Goal: Check status: Check status

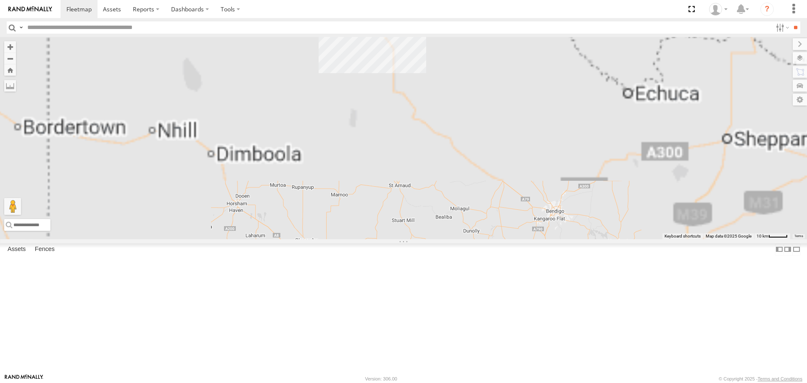
drag, startPoint x: 469, startPoint y: 66, endPoint x: 544, endPoint y: 246, distance: 194.6
click at [544, 239] on div "ATV11 - 1PU4CS 10 TI02 - 1NY2RG 2 EWP02 - XN76LF" at bounding box center [403, 138] width 807 height 202
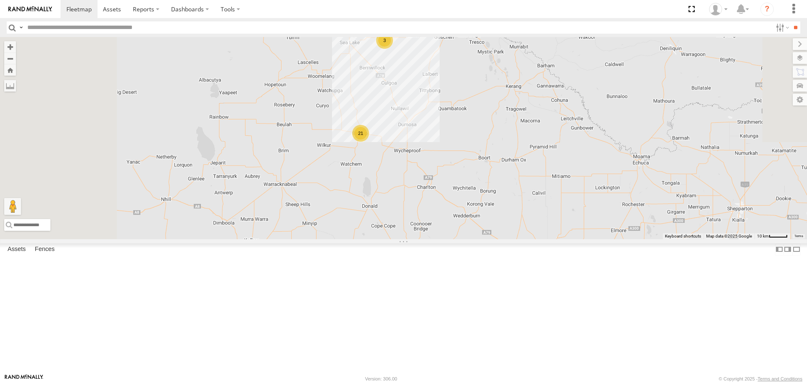
drag, startPoint x: 463, startPoint y: 163, endPoint x: 477, endPoint y: 234, distance: 72.3
click at [478, 234] on div "ATV11 - 1PU4CS 10 TI02 - 1NY2RG 2 EWP02 - XN76LF 21 3" at bounding box center [403, 138] width 807 height 202
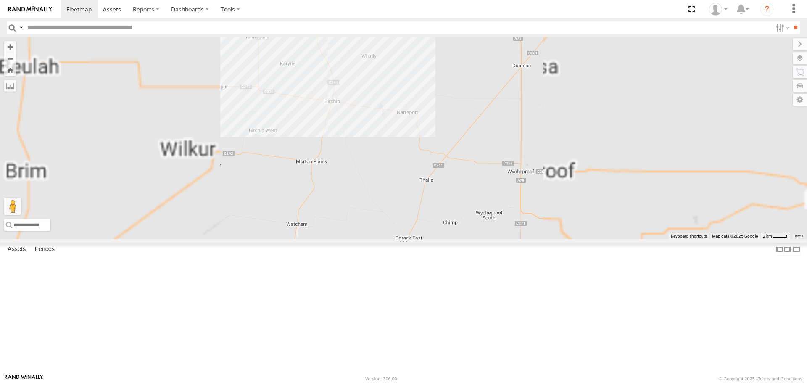
drag, startPoint x: 460, startPoint y: 207, endPoint x: 478, endPoint y: 270, distance: 65.2
click at [478, 239] on div "ATV11 - 1PU4CS TI02 - 1NY2RG EWP02 - XN76LF" at bounding box center [403, 138] width 807 height 202
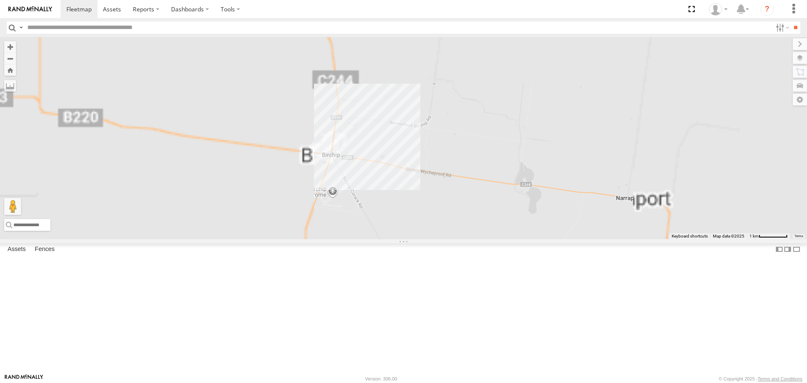
drag, startPoint x: 437, startPoint y: 213, endPoint x: 486, endPoint y: 327, distance: 124.3
click at [486, 239] on div "ATV11 - 1PU4CS TI02 - 1NY2RG EWP02 - XN76LF" at bounding box center [403, 138] width 807 height 202
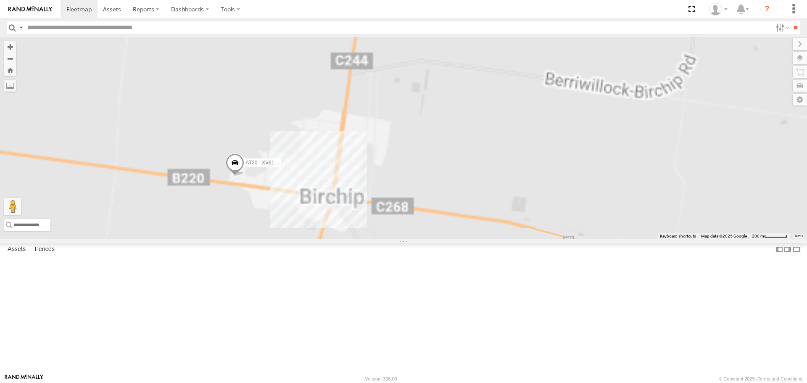
drag, startPoint x: 401, startPoint y: 201, endPoint x: 491, endPoint y: 375, distance: 195.0
click at [491, 375] on body at bounding box center [403, 191] width 807 height 383
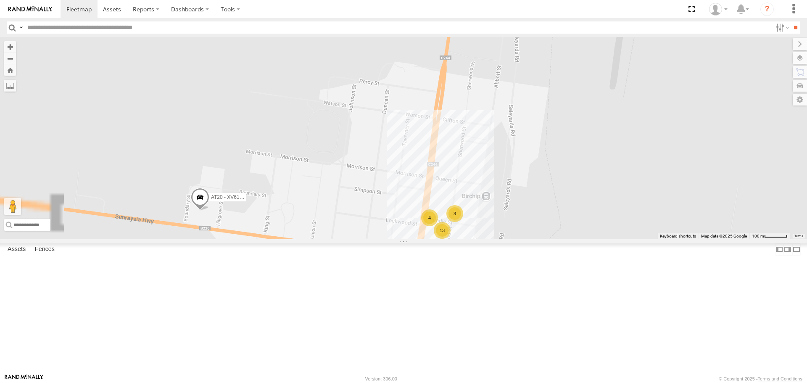
drag, startPoint x: 431, startPoint y: 276, endPoint x: 548, endPoint y: 351, distance: 138.5
click at [548, 239] on div "ATV11 - 1PU4CS TI02 - 1NY2RG EWP02 - XN76LF AT20 - XV61JN 13 3 4" at bounding box center [403, 138] width 807 height 202
click at [209, 211] on span at bounding box center [200, 199] width 18 height 23
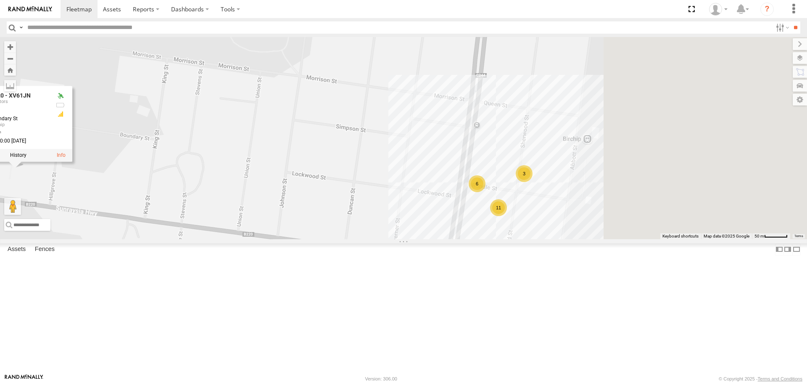
drag, startPoint x: 395, startPoint y: 284, endPoint x: 265, endPoint y: 255, distance: 132.7
click at [265, 239] on div "ATV11 - 1PU4CS TI02 - 1NY2RG EWP02 - XN76LF AT20 - XV61JN AT20 - XV61JN Tractor…" at bounding box center [403, 138] width 807 height 202
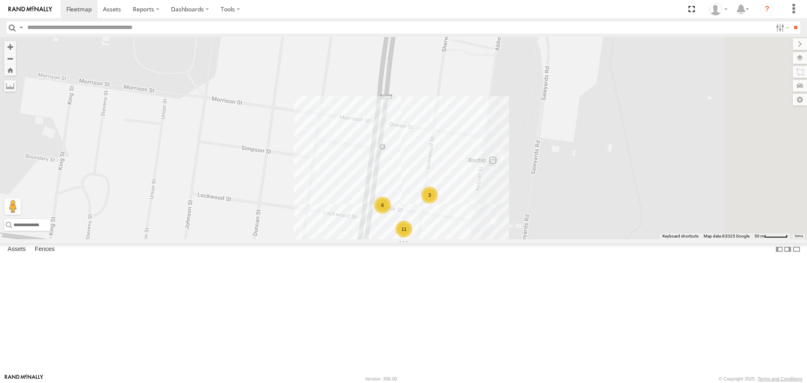
drag, startPoint x: 642, startPoint y: 263, endPoint x: 546, endPoint y: 284, distance: 97.8
click at [546, 239] on div "ATV11 - 1PU4CS TI02 - 1NY2RG EWP02 - XN76LF AT20 - XV61JN AT20 - XV61JN Tractor…" at bounding box center [403, 138] width 807 height 202
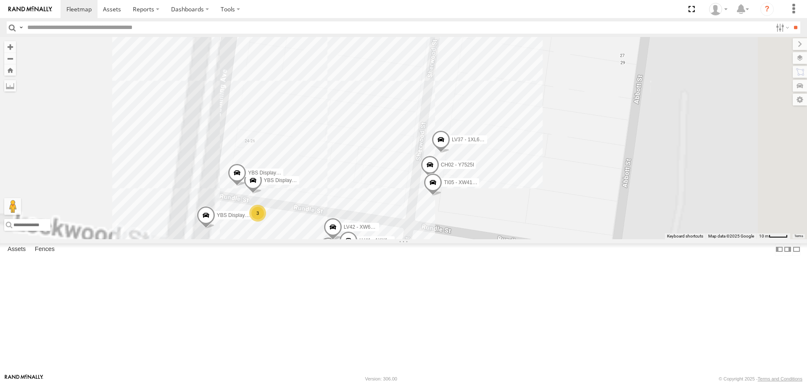
drag, startPoint x: 473, startPoint y: 289, endPoint x: 578, endPoint y: 286, distance: 105.1
click at [578, 239] on div "ATV11 - 1PU4CS TI02 - 1NY2RG EWP02 - XN76LF AT20 - XV61JN AT20 - XV61JN Tractor…" at bounding box center [403, 138] width 807 height 202
click at [0, 0] on div "AT20 - XV61JN" at bounding box center [0, 0] width 0 height 0
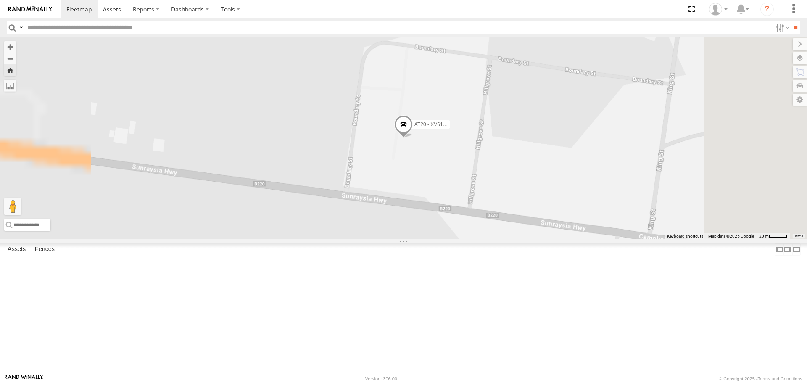
click at [413, 138] on span at bounding box center [403, 127] width 18 height 23
